Goal: Task Accomplishment & Management: Complete application form

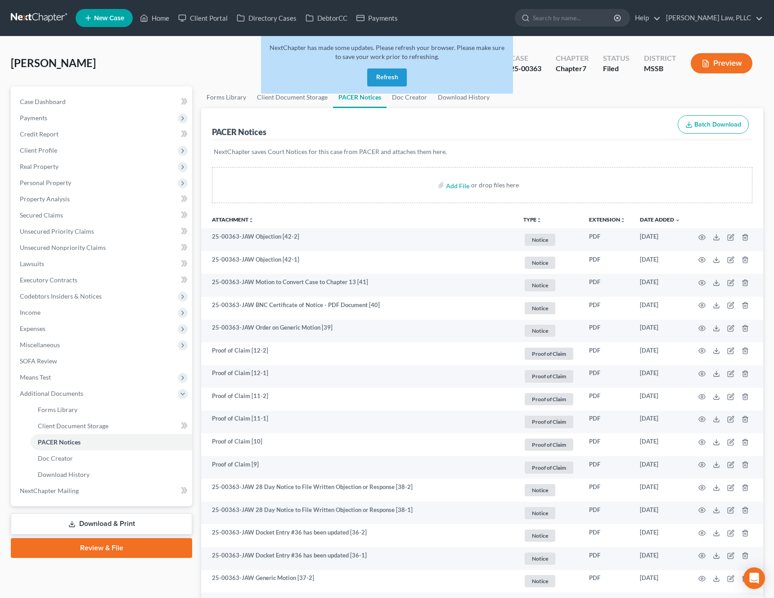
click at [393, 82] on button "Refresh" at bounding box center [387, 77] width 40 height 18
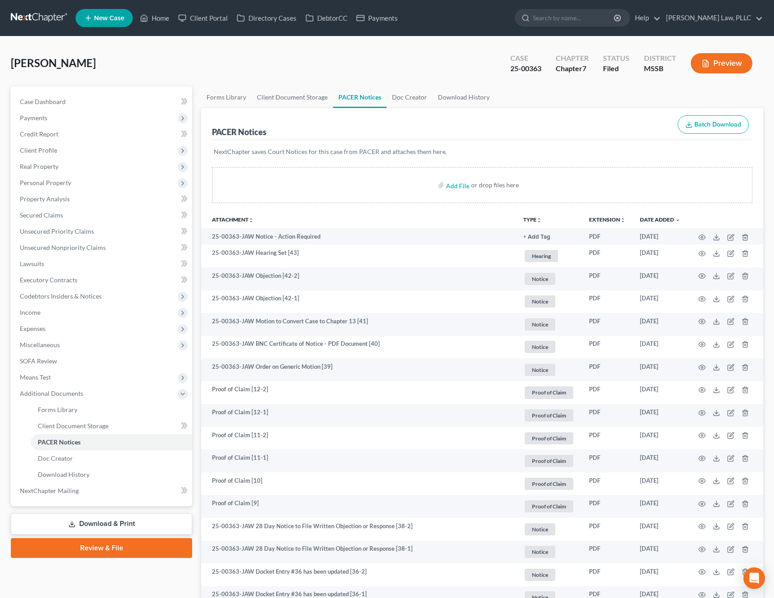
click at [114, 20] on span "New Case" at bounding box center [109, 18] width 30 height 7
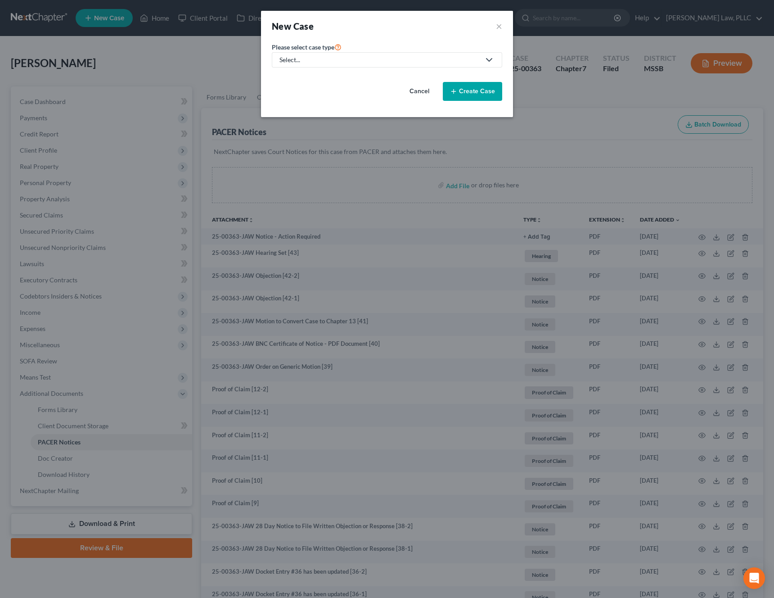
click at [370, 64] on div "Select..." at bounding box center [380, 59] width 201 height 9
click at [348, 78] on div "Bankruptcy" at bounding box center [326, 77] width 93 height 9
select select "44"
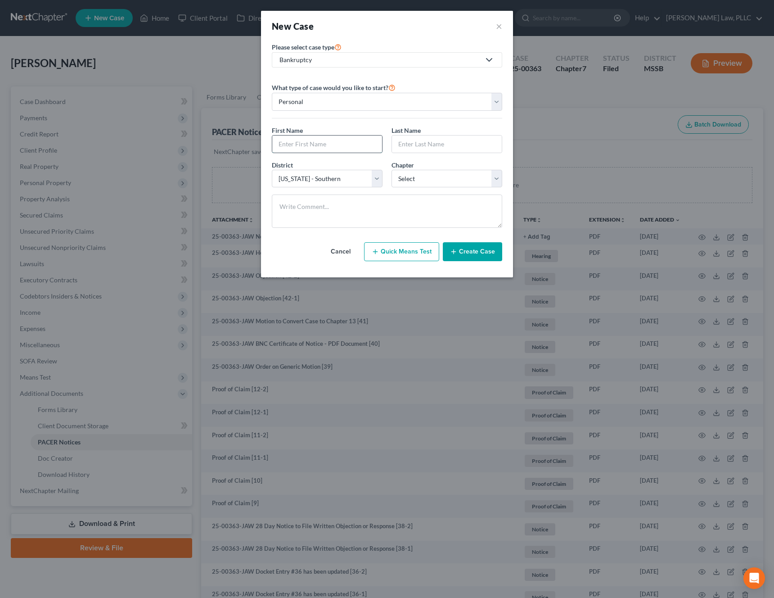
click at [326, 148] on input "text" at bounding box center [327, 143] width 110 height 17
type input "Jerdon"
type input "Hardiman"
click at [408, 184] on select "Select 7 11 12 13" at bounding box center [447, 179] width 111 height 18
click at [415, 182] on select "Select 7 11 12 13" at bounding box center [447, 179] width 111 height 18
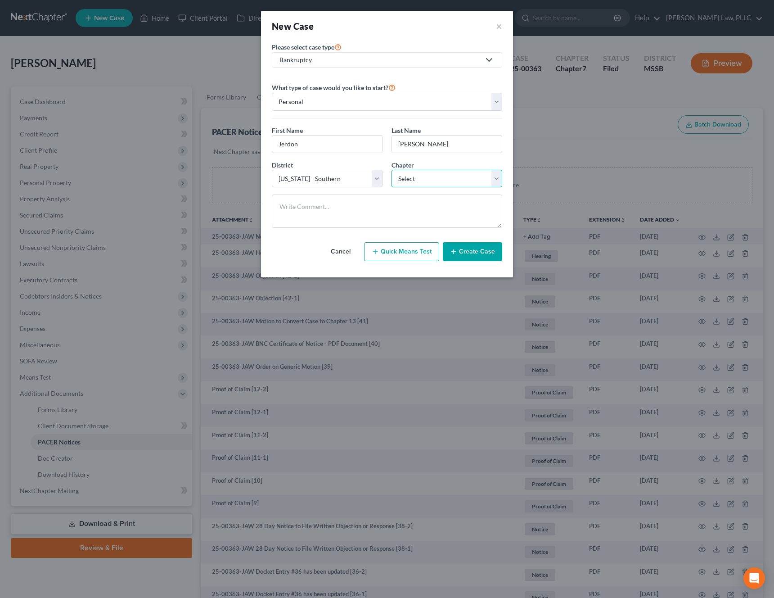
click at [443, 173] on select "Select 7 11 12 13" at bounding box center [447, 179] width 111 height 18
select select "0"
click at [392, 170] on select "Select 7 11 12 13" at bounding box center [447, 179] width 111 height 18
click at [483, 253] on button "Create Case" at bounding box center [472, 251] width 59 height 19
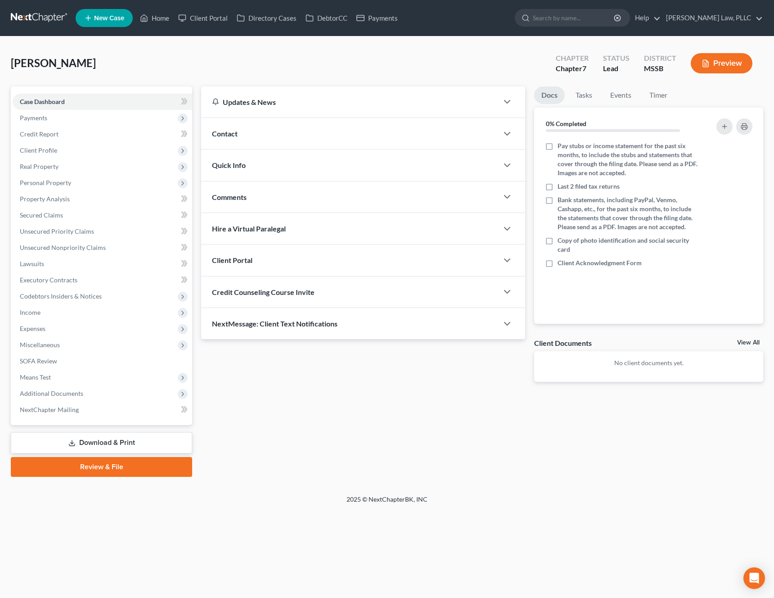
click at [287, 258] on div "Client Portal" at bounding box center [349, 259] width 297 height 31
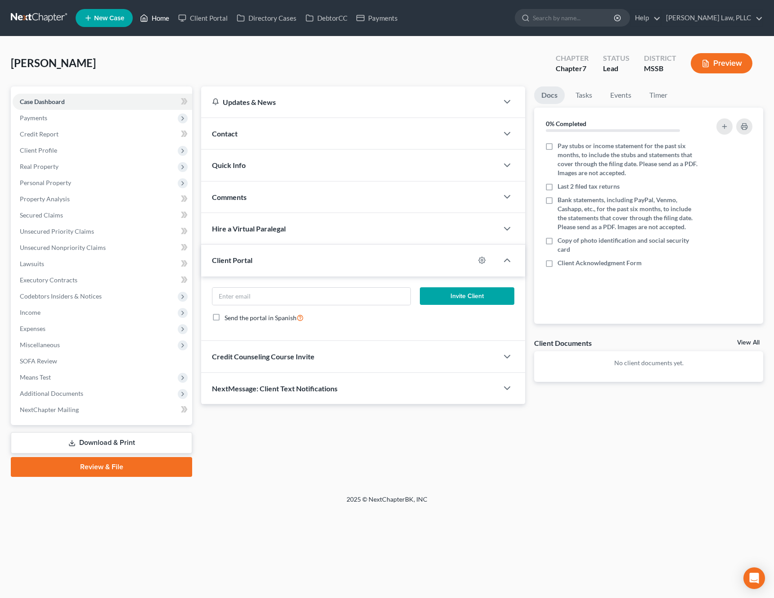
click at [160, 22] on link "Home" at bounding box center [154, 18] width 38 height 16
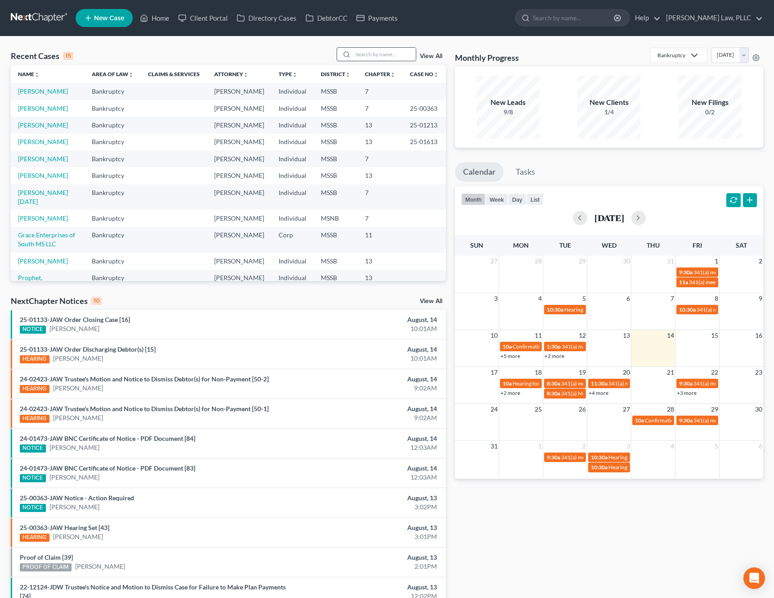
click at [382, 54] on input "search" at bounding box center [384, 54] width 63 height 13
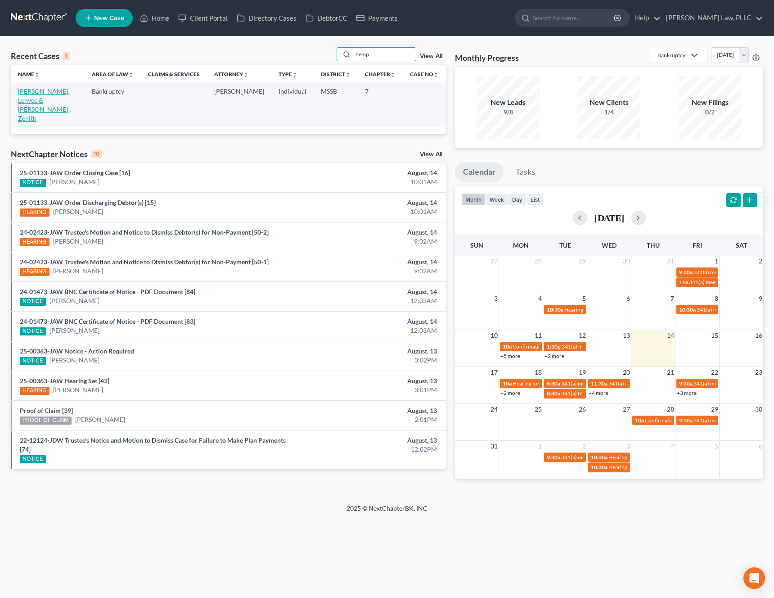
type input "hemp"
click at [47, 87] on link "[PERSON_NAME], Lenvee & [PERSON_NAME] , Zenith" at bounding box center [44, 104] width 53 height 35
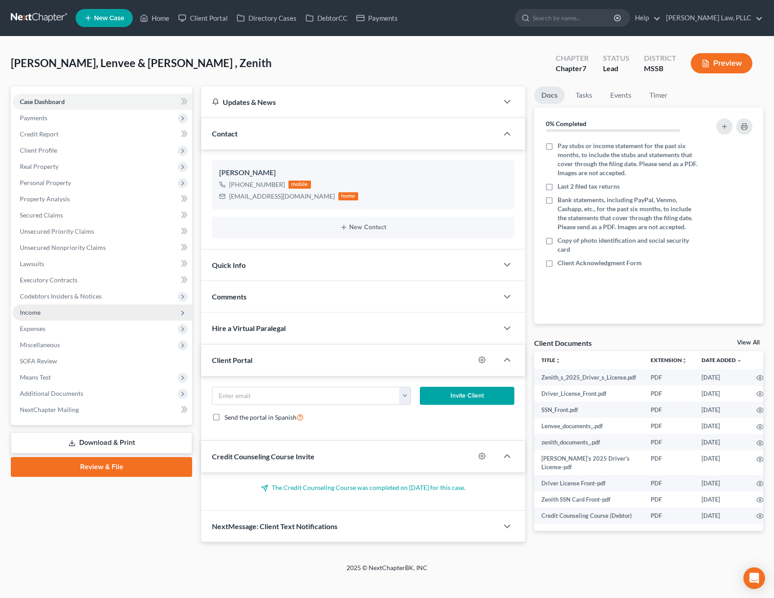
click at [70, 316] on span "Income" at bounding box center [103, 312] width 180 height 16
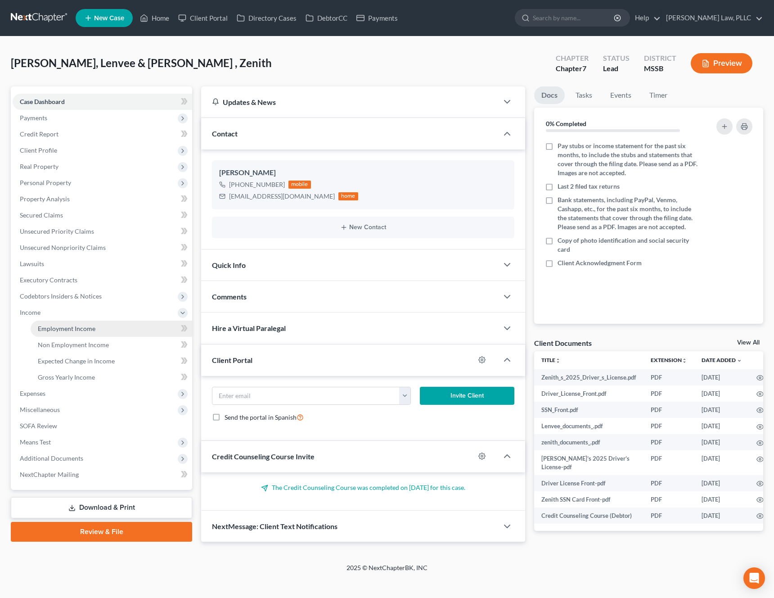
click at [66, 331] on span "Employment Income" at bounding box center [67, 329] width 58 height 8
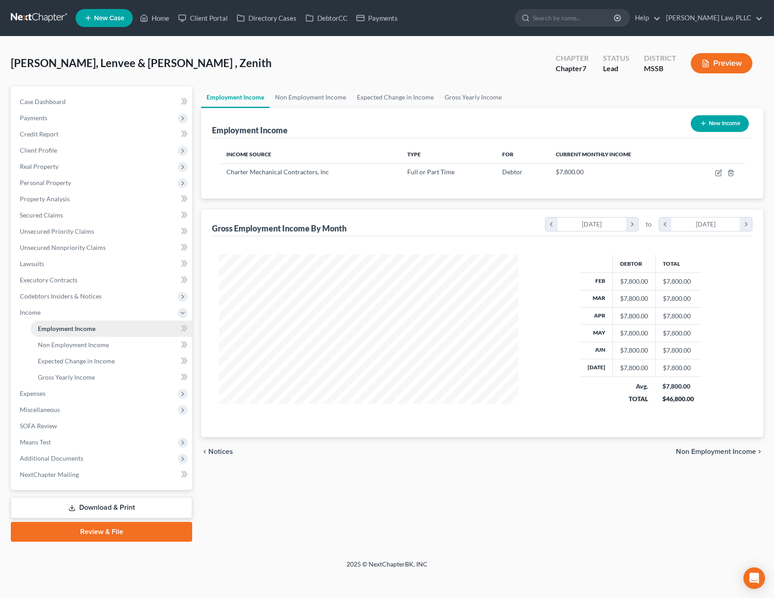
scroll to position [162, 318]
click at [718, 174] on icon "button" at bounding box center [719, 172] width 4 height 4
select select "0"
select select "38"
select select "3"
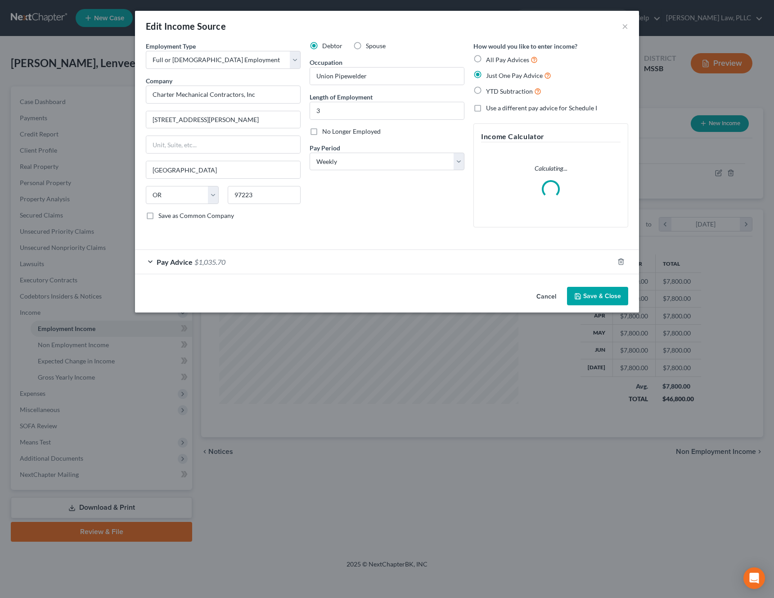
click at [482, 265] on div "Pay Advice $1,035.70" at bounding box center [374, 262] width 479 height 24
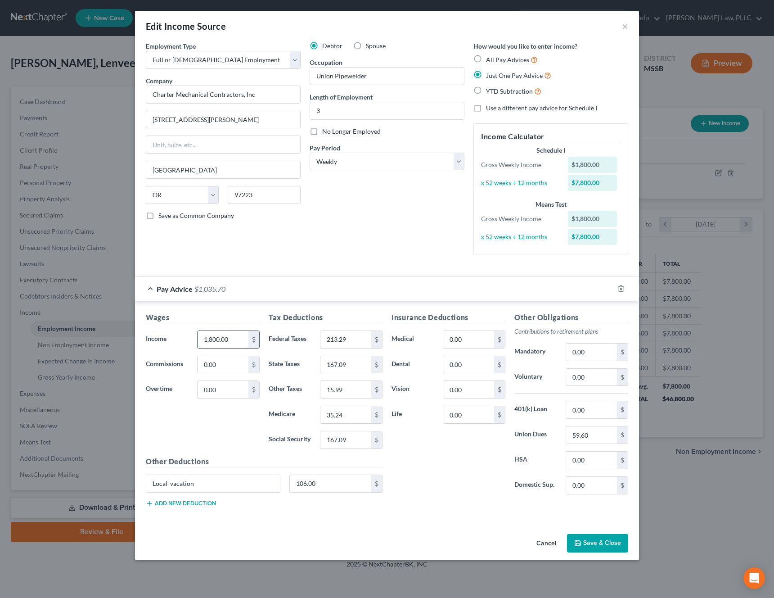
click at [232, 339] on input "1,800.00" at bounding box center [223, 339] width 51 height 17
type input "2,058.40"
click at [245, 384] on input "0.00" at bounding box center [223, 389] width 51 height 17
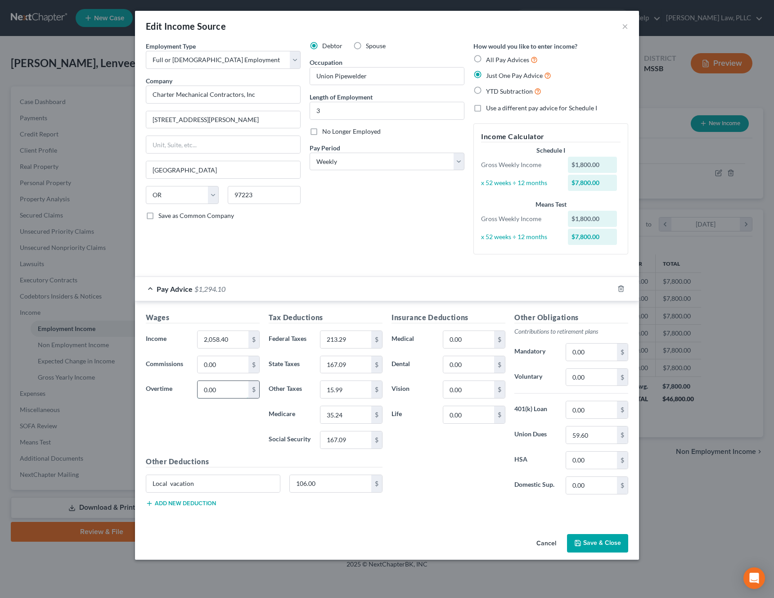
click at [245, 384] on input "0.00" at bounding box center [223, 389] width 51 height 17
type input "771.90"
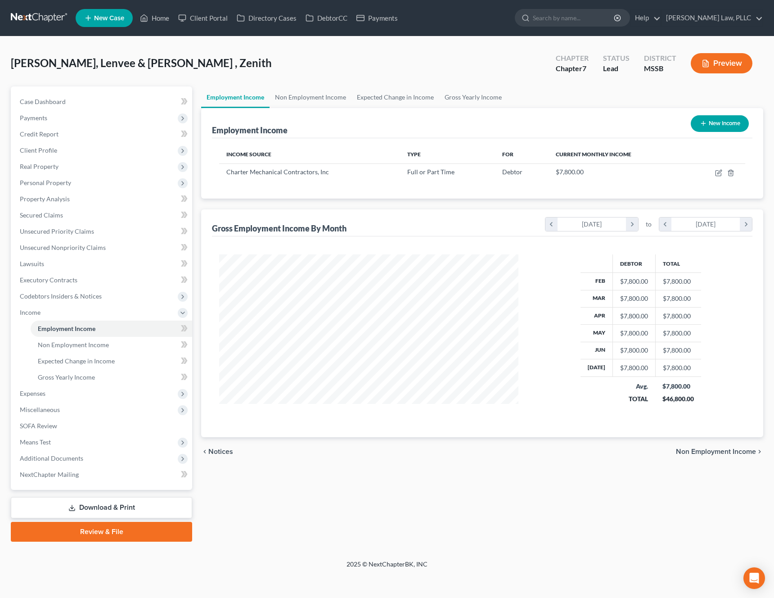
scroll to position [162, 318]
click at [717, 172] on icon "button" at bounding box center [719, 172] width 4 height 4
select select "0"
select select "38"
select select "3"
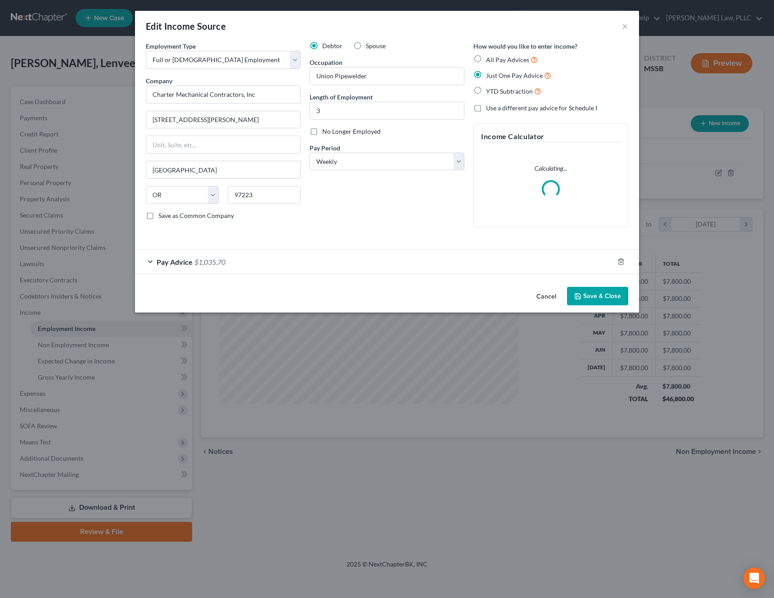
click at [299, 262] on div "Pay Advice $1,035.70" at bounding box center [374, 262] width 479 height 24
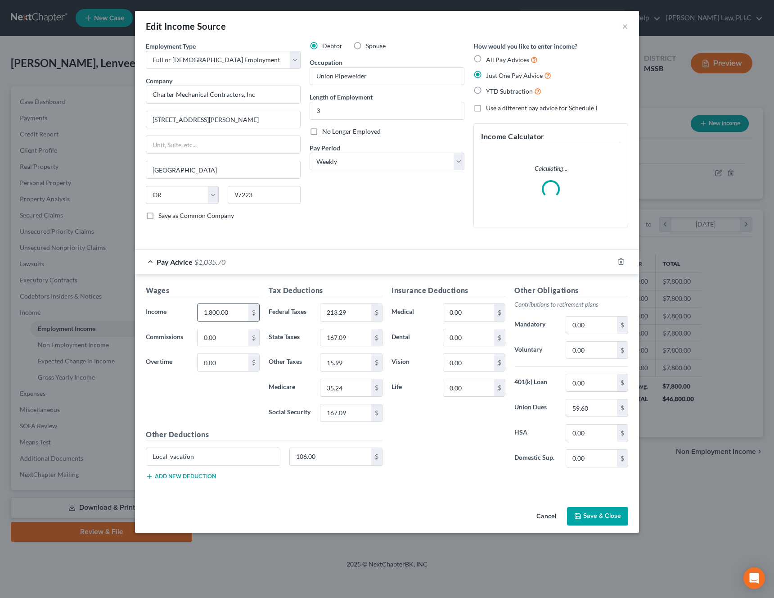
click at [234, 317] on input "1,800.00" at bounding box center [223, 312] width 51 height 17
type input "2,058.40"
click at [228, 365] on input "0.00" at bounding box center [223, 362] width 51 height 17
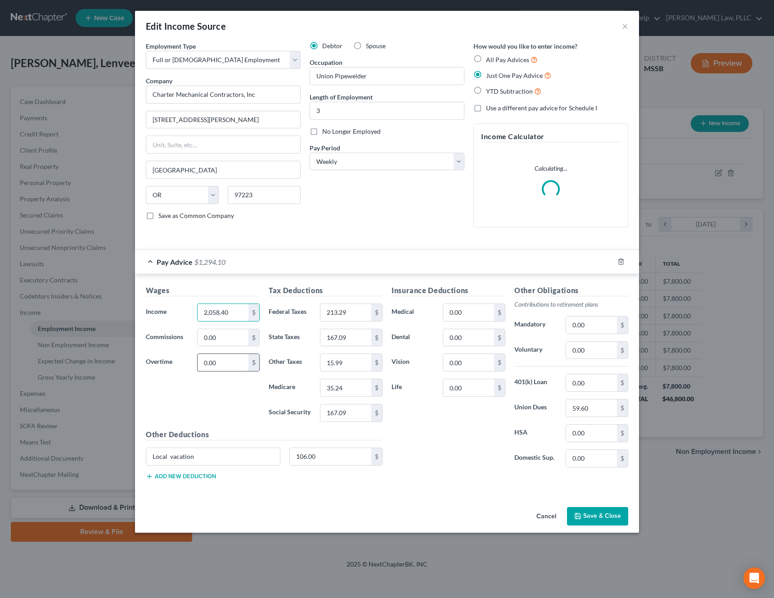
click at [228, 365] on input "0.00" at bounding box center [223, 362] width 51 height 17
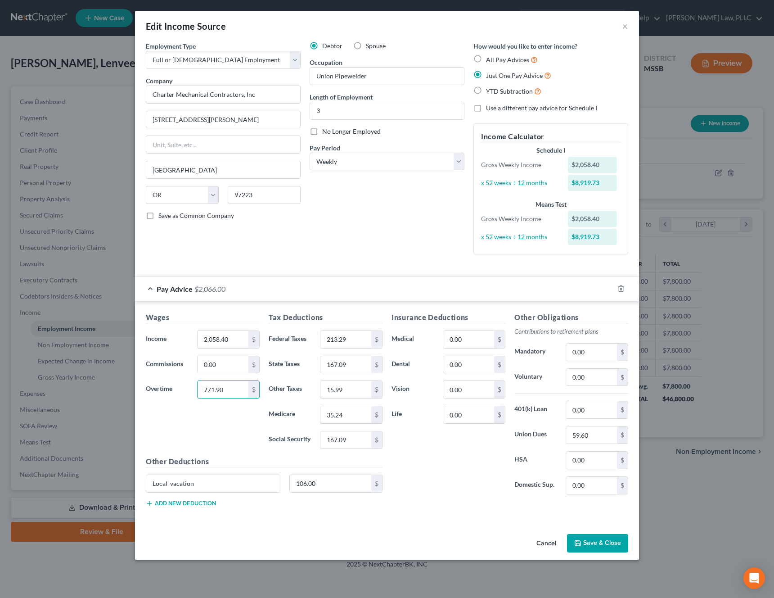
type input "771.90"
click at [221, 410] on div "Wages Income * 2,058.40 $ Commissions 0.00 $ Overtime 771.90 $" at bounding box center [202, 384] width 123 height 144
click at [357, 336] on input "213.29" at bounding box center [345, 339] width 51 height 17
type input "399.93"
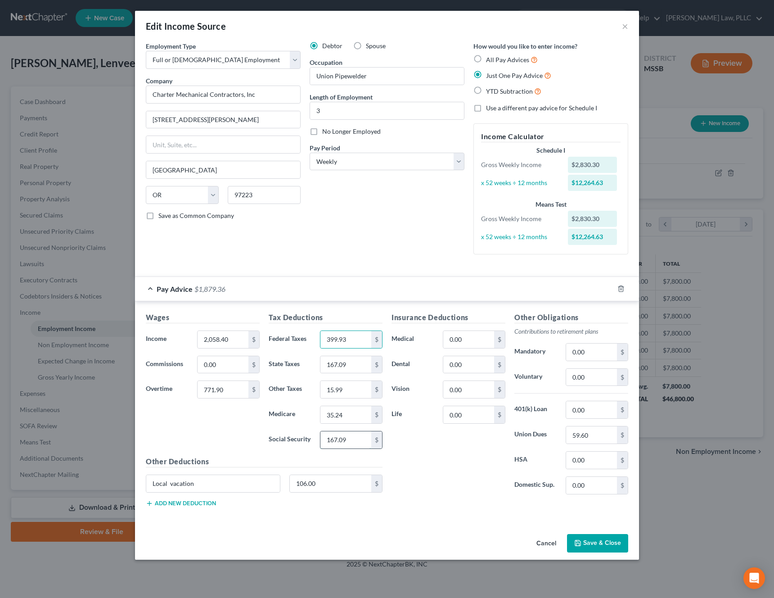
click at [350, 443] on input "167.09" at bounding box center [345, 439] width 51 height 17
type input "203.60"
click at [355, 420] on input "35.24" at bounding box center [345, 414] width 51 height 17
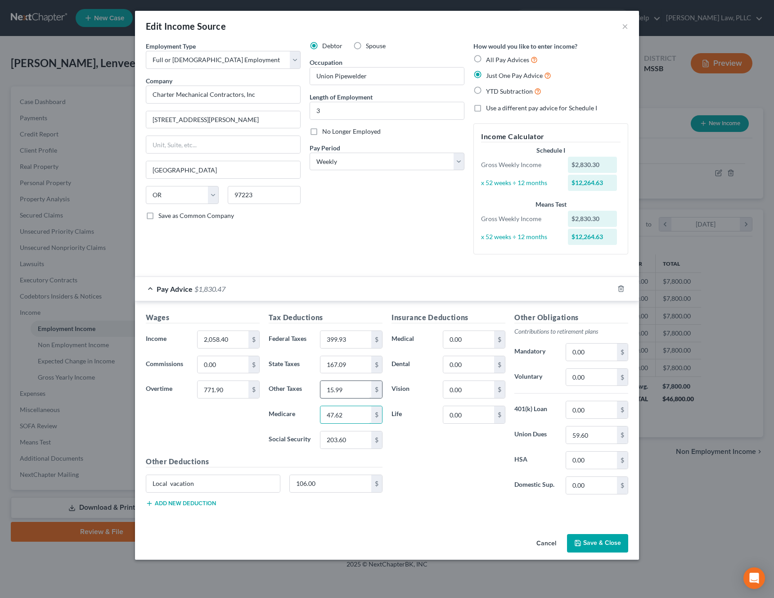
type input "47.62"
click at [357, 396] on input "15.99" at bounding box center [345, 389] width 51 height 17
click at [430, 440] on div "Insurance Deductions Medical 0.00 $ Dental 0.00 $ Vision 0.00 $ Life 0.00 $" at bounding box center [448, 406] width 123 height 189
click at [213, 482] on input "Local vacation" at bounding box center [213, 483] width 134 height 17
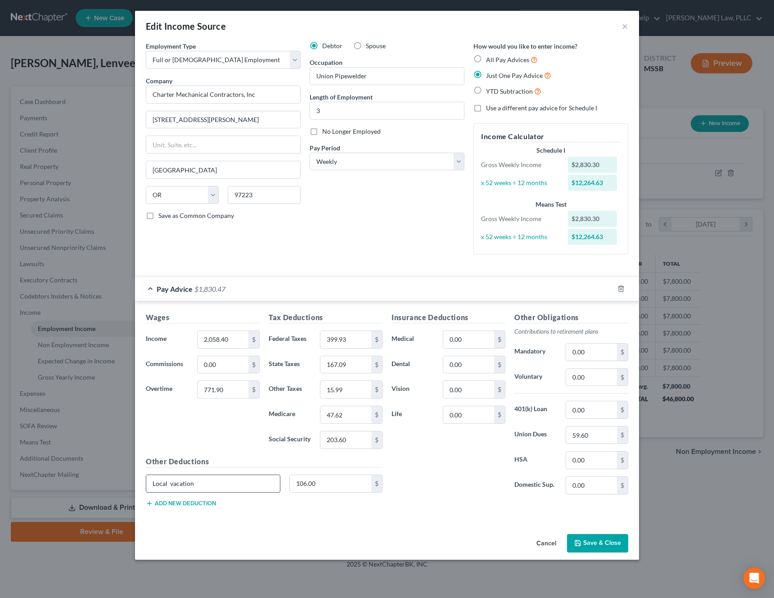
click at [213, 482] on input "Local vacation" at bounding box center [213, 483] width 134 height 17
type input "Worker Comp"
click at [347, 490] on input "106.00" at bounding box center [331, 483] width 82 height 17
type input "4.59"
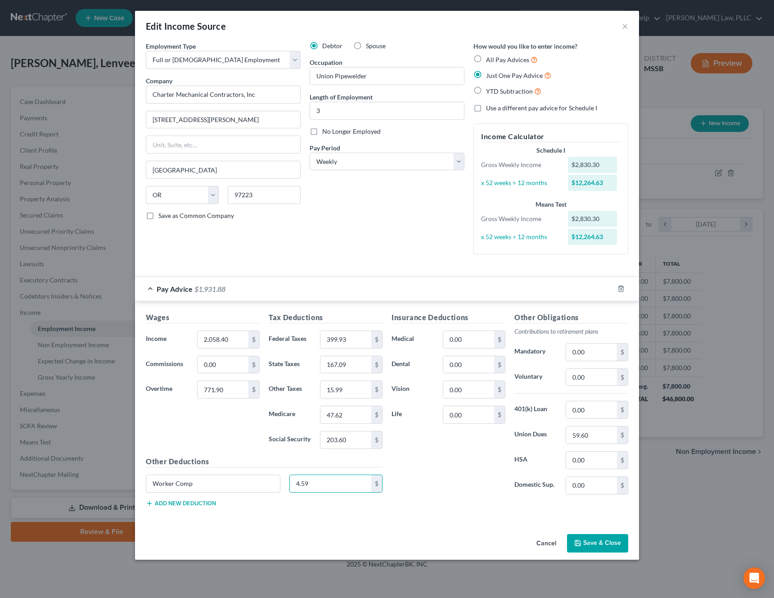
click at [179, 502] on button "Add new deduction" at bounding box center [181, 503] width 70 height 7
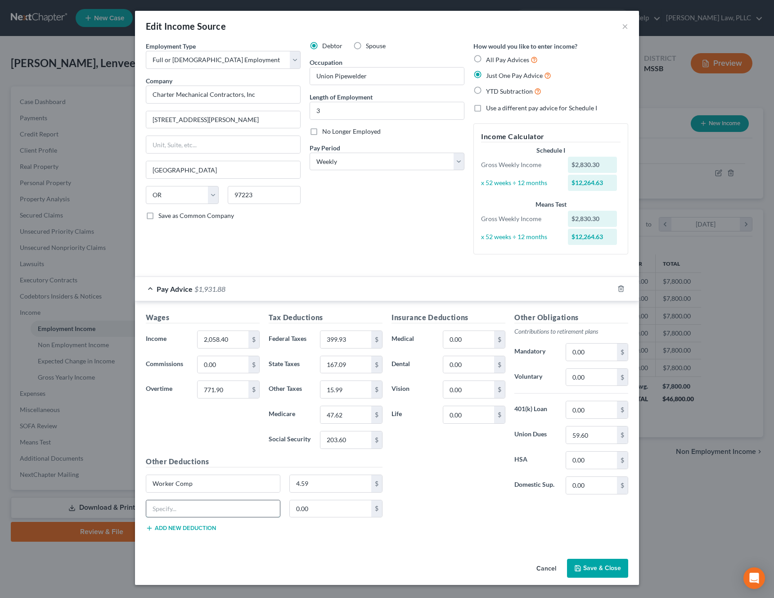
click at [197, 510] on input "text" at bounding box center [213, 508] width 134 height 17
type input "Family Paid Leave [GEOGRAPHIC_DATA]"
click at [338, 510] on input "0.00" at bounding box center [331, 508] width 82 height 17
type input "21.61"
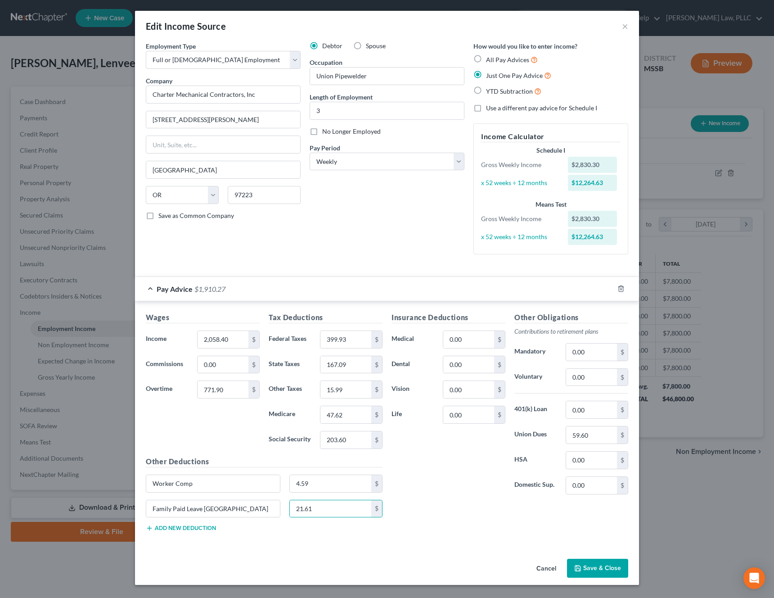
click at [220, 527] on div "Other Deductions Worker Comp 4.59 $ Family Paid Leave EE 21.61 $ Add new deduct…" at bounding box center [264, 497] width 246 height 83
click at [202, 527] on button "Add new deduction" at bounding box center [181, 527] width 70 height 7
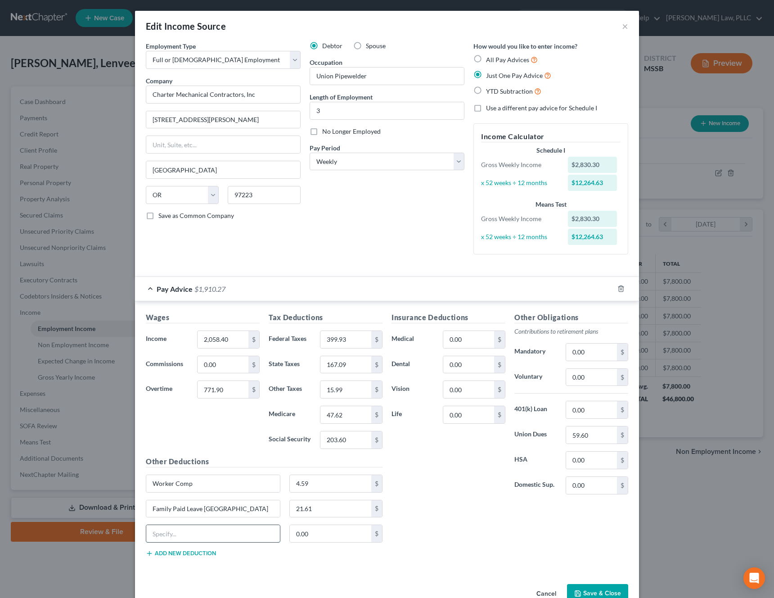
click at [185, 532] on input "text" at bounding box center [213, 533] width 134 height 17
type input "Vac Add-On R of G Variabl"
click at [339, 539] on input "0.00" at bounding box center [331, 533] width 82 height 17
type input "247.80"
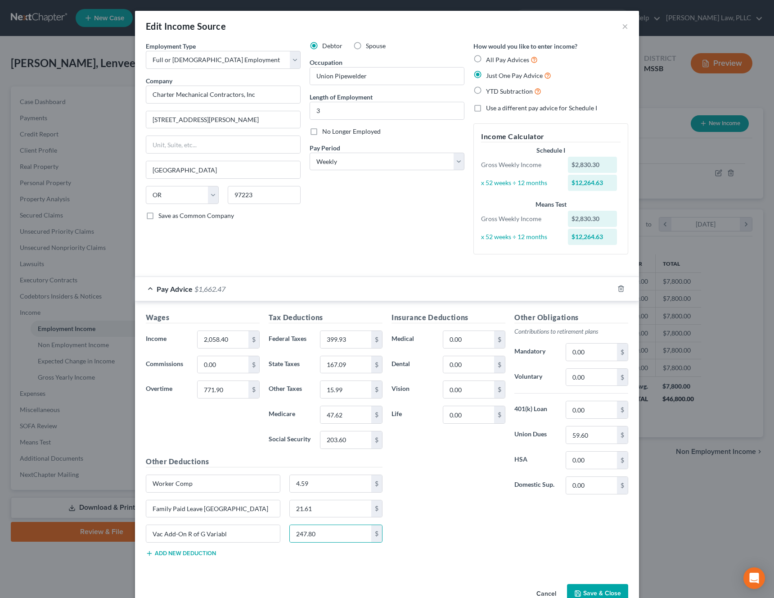
click at [193, 554] on button "Add new deduction" at bounding box center [181, 553] width 70 height 7
click at [604, 432] on input "59.60" at bounding box center [591, 434] width 51 height 17
type input "26"
click at [499, 502] on div "Insurance Deductions Medical 0.00 $ Dental 0.00 $ Vision 0.00 $ Life 0.00 $ Oth…" at bounding box center [510, 443] width 246 height 263
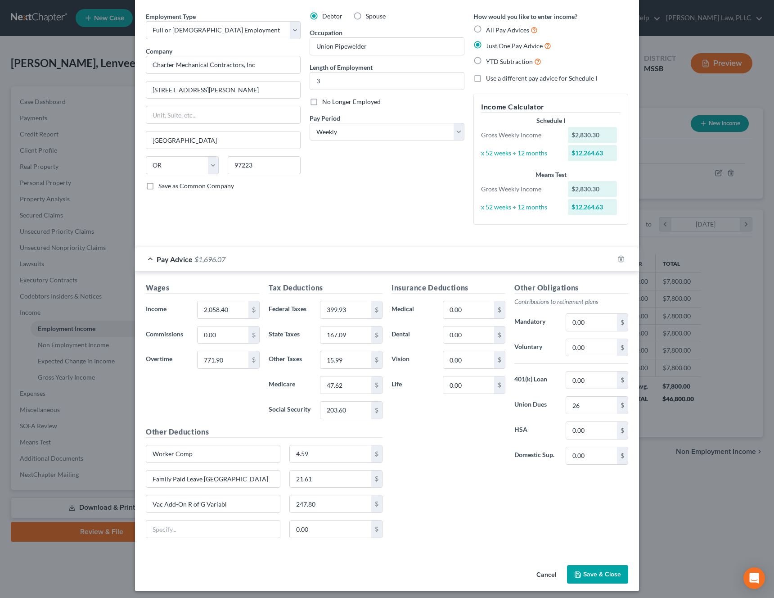
scroll to position [33, 0]
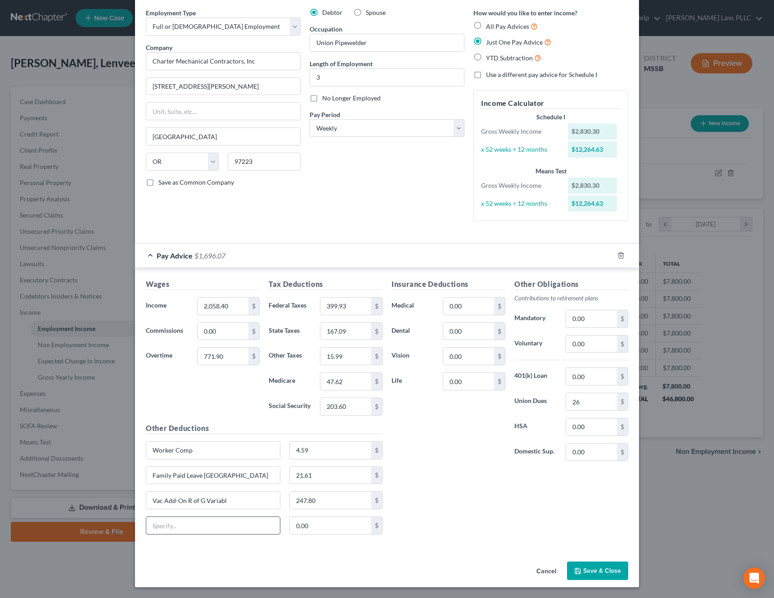
click at [239, 527] on input "text" at bounding box center [213, 525] width 134 height 17
type input "Work Recovery"
click at [346, 528] on input "0.00" at bounding box center [331, 525] width 82 height 17
type input "13"
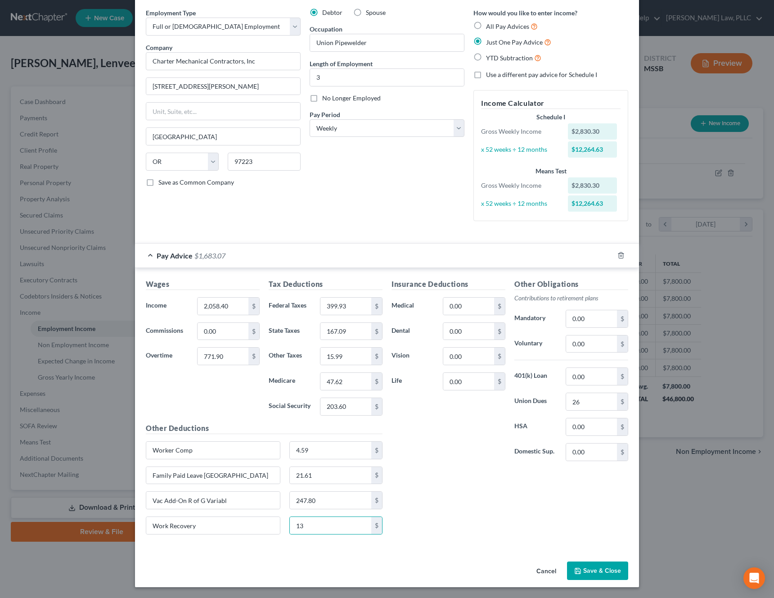
click at [436, 511] on div "Insurance Deductions Medical 0.00 $ Dental 0.00 $ Vision 0.00 $ Life 0.00 $ Oth…" at bounding box center [510, 410] width 246 height 263
click at [229, 525] on input "Work Recovery" at bounding box center [213, 525] width 134 height 17
type input "Working Dues per hr"
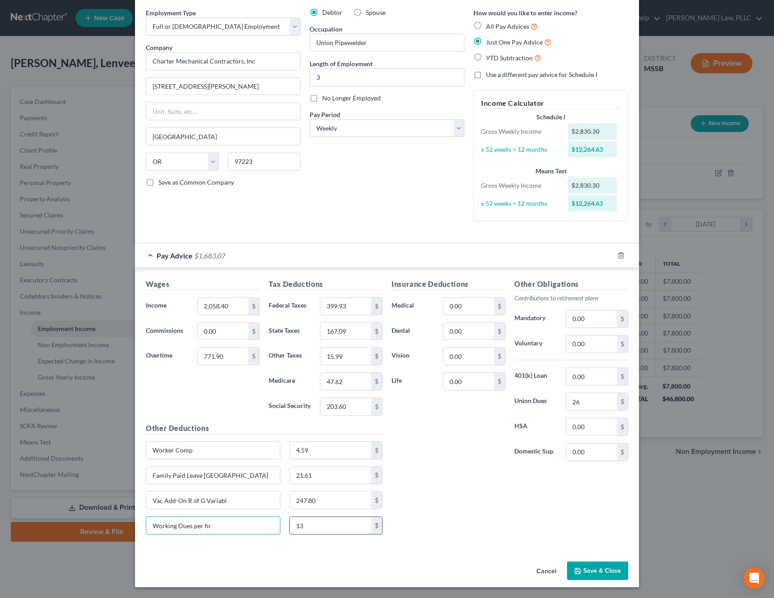
click at [341, 525] on input "13" at bounding box center [331, 525] width 82 height 17
type input "125.32"
click at [458, 500] on div "Insurance Deductions Medical 0.00 $ Dental 0.00 $ Vision 0.00 $ Life 0.00 $ Oth…" at bounding box center [510, 410] width 246 height 263
click at [486, 382] on input "0.00" at bounding box center [468, 381] width 51 height 17
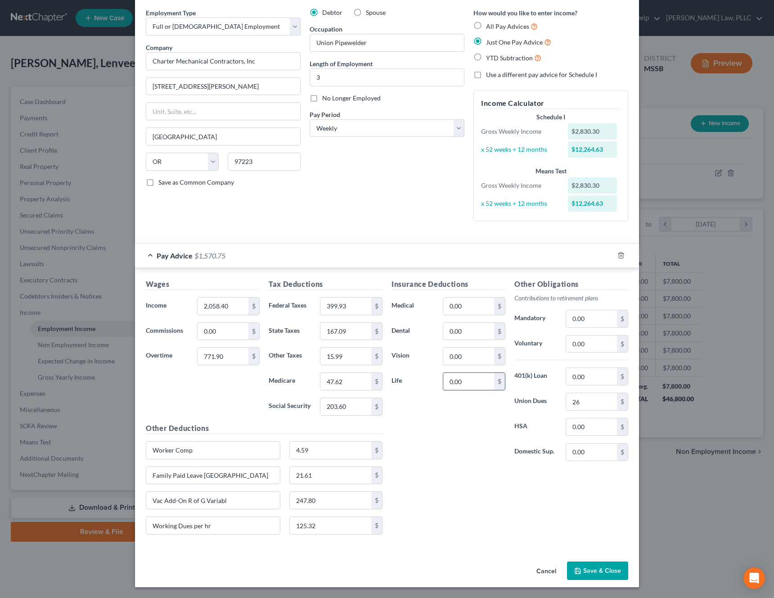
click at [486, 382] on input "0.00" at bounding box center [468, 381] width 51 height 17
type input "13"
click at [452, 412] on div "Insurance Deductions Medical 0.00 $ Dental 0.00 $ Vision 0.00 $ Life 13 $" at bounding box center [448, 373] width 123 height 189
click at [595, 569] on button "Save & Close" at bounding box center [597, 570] width 61 height 19
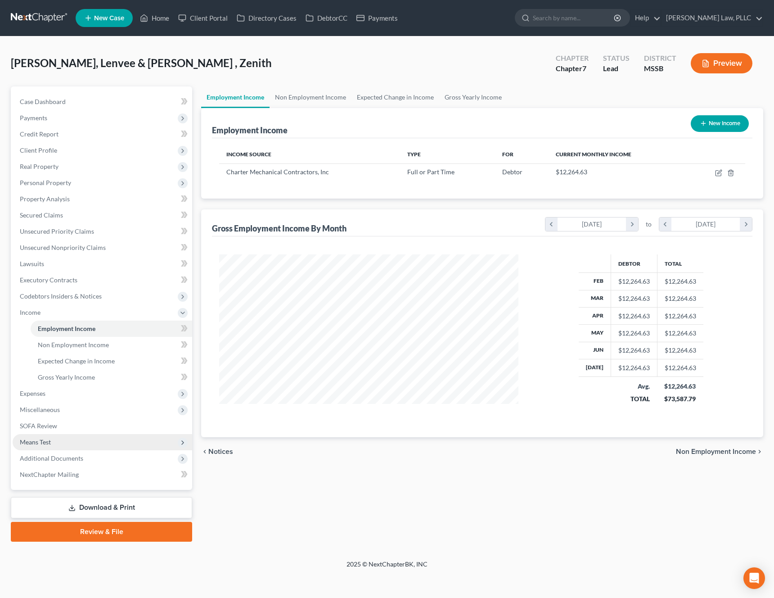
click at [93, 442] on span "Means Test" at bounding box center [103, 442] width 180 height 16
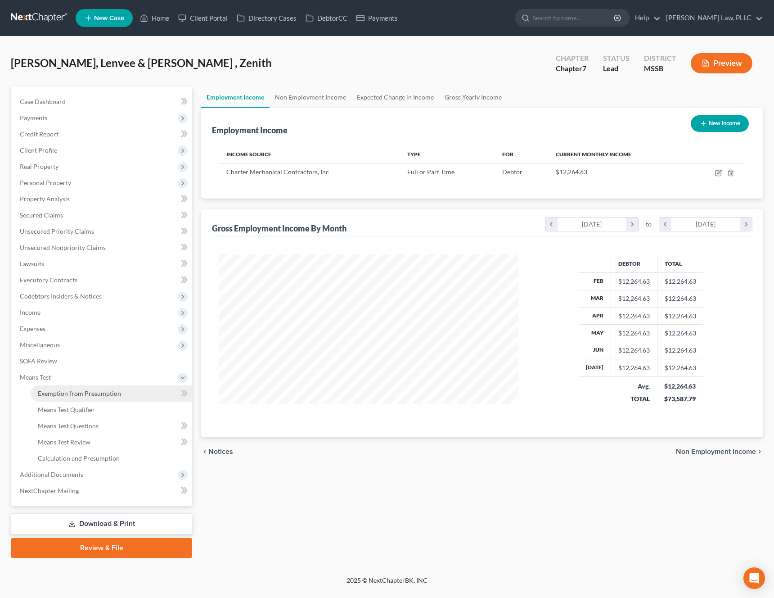
click at [75, 393] on span "Exemption from Presumption" at bounding box center [79, 393] width 83 height 8
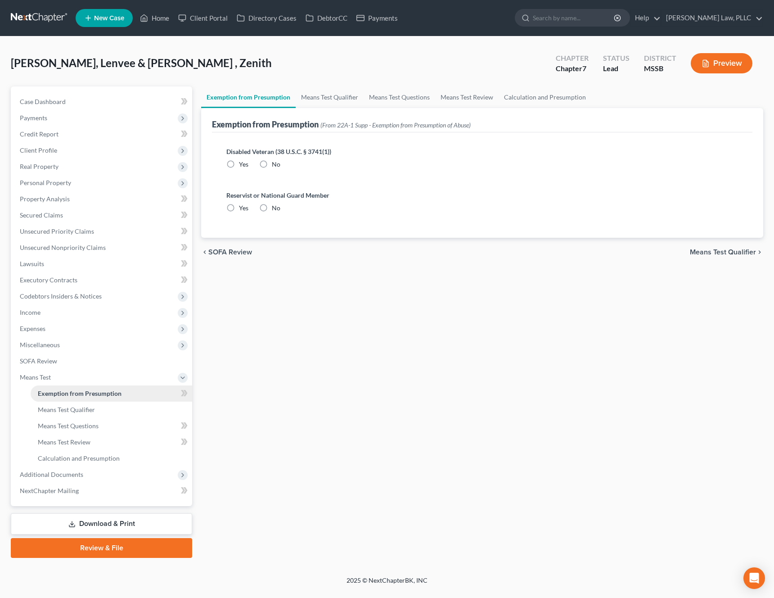
radio input "true"
click at [743, 253] on span "Means Test Qualifier" at bounding box center [723, 251] width 66 height 7
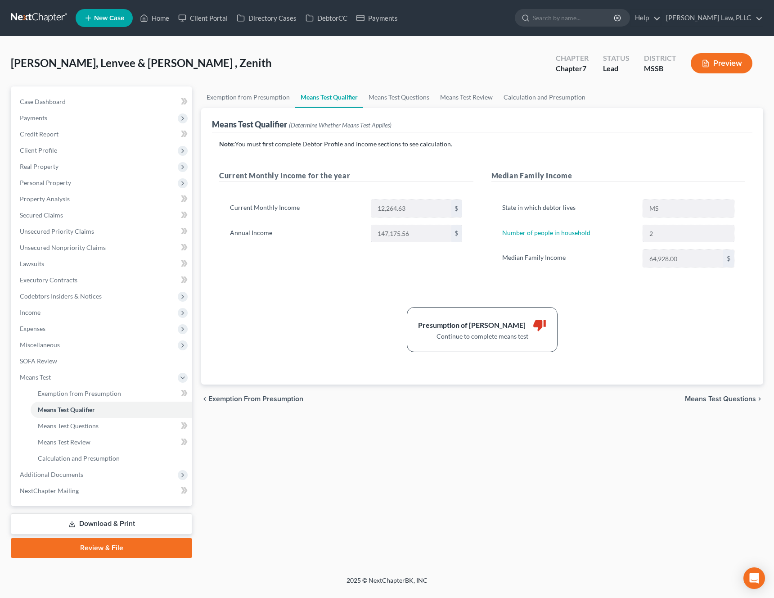
click at [701, 393] on div "chevron_left Exemption from Presumption Means Test Questions chevron_right" at bounding box center [482, 398] width 562 height 29
click at [700, 398] on span "Means Test Questions" at bounding box center [720, 398] width 71 height 7
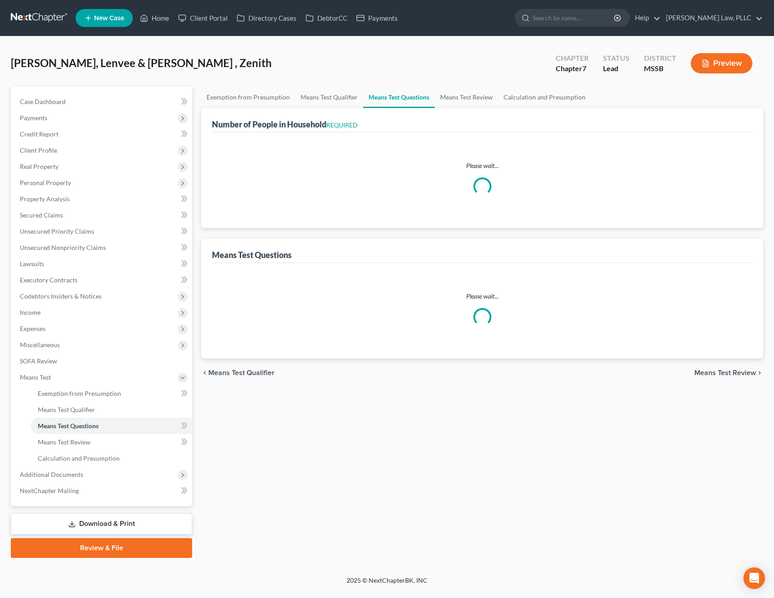
select select "2"
select select "1"
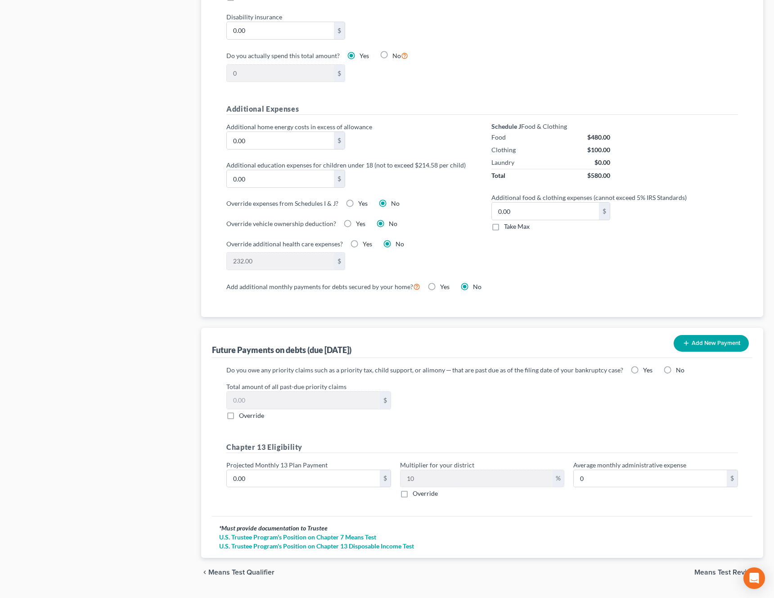
scroll to position [600, 0]
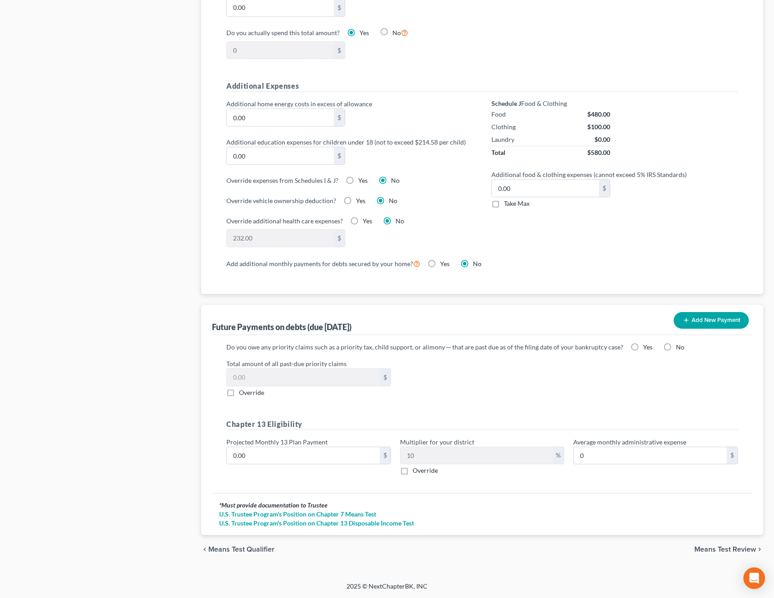
click at [712, 546] on span "Means Test Review" at bounding box center [725, 549] width 62 height 7
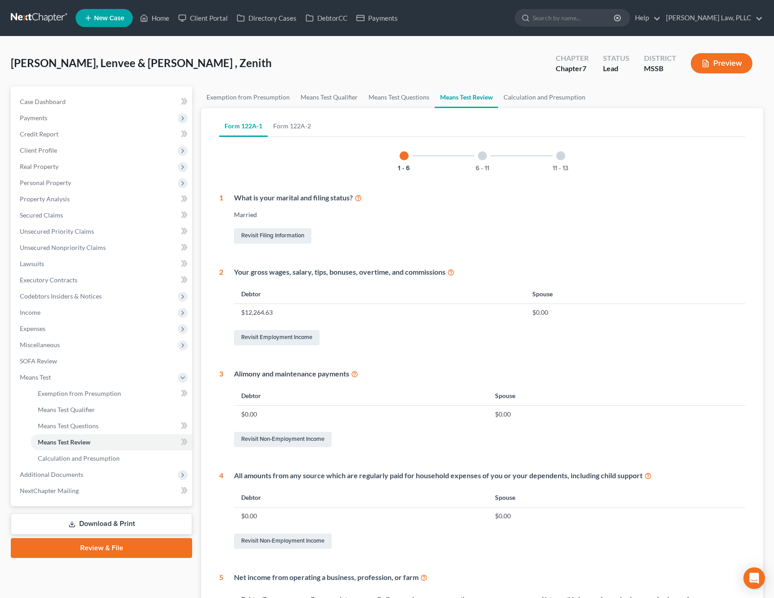
scroll to position [167, 0]
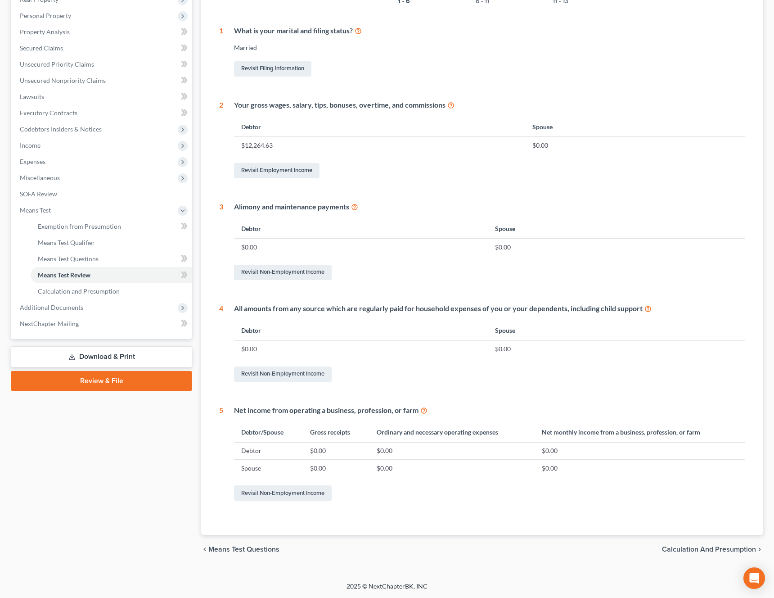
click at [687, 553] on span "Calculation and Presumption" at bounding box center [709, 549] width 94 height 7
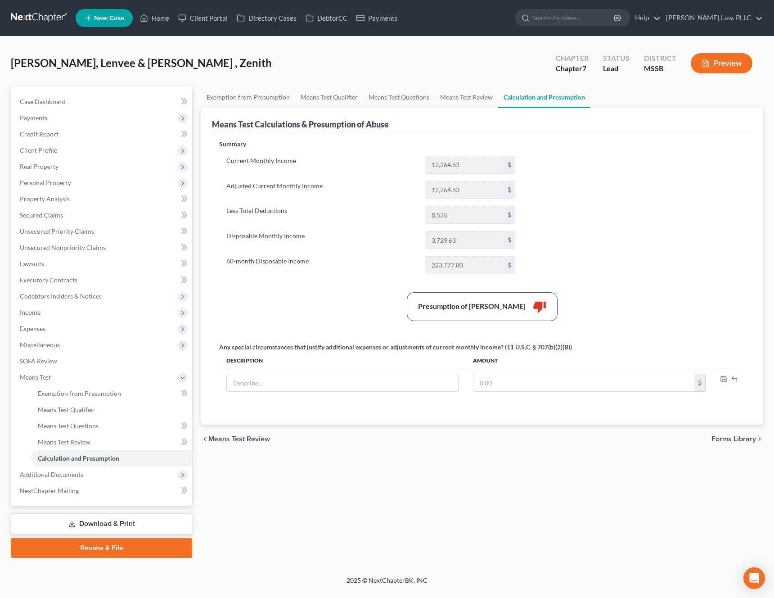
click at [264, 34] on nav "Home New Case Client Portal Directory Cases DebtorCC Payments [PERSON_NAME] Law…" at bounding box center [387, 18] width 774 height 36
click at [216, 19] on link "Client Portal" at bounding box center [203, 18] width 59 height 16
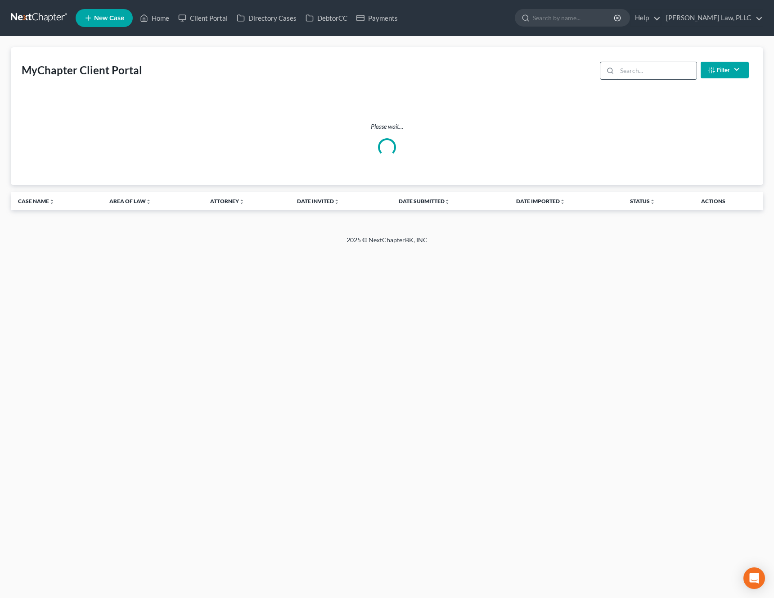
click at [632, 70] on input "search" at bounding box center [657, 70] width 80 height 17
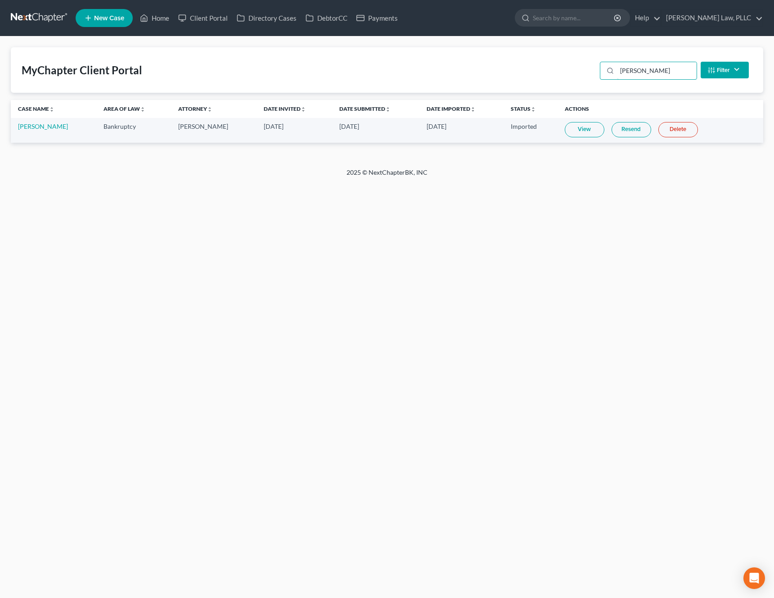
type input "[PERSON_NAME]"
click at [591, 135] on link "View" at bounding box center [585, 129] width 40 height 15
